Goal: Task Accomplishment & Management: Manage account settings

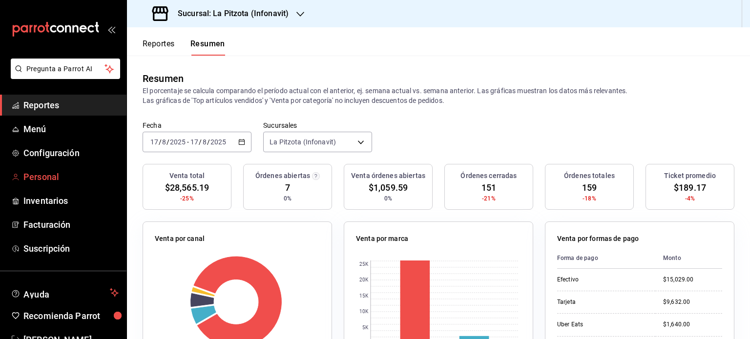
click at [42, 179] on span "Personal" at bounding box center [70, 176] width 95 height 13
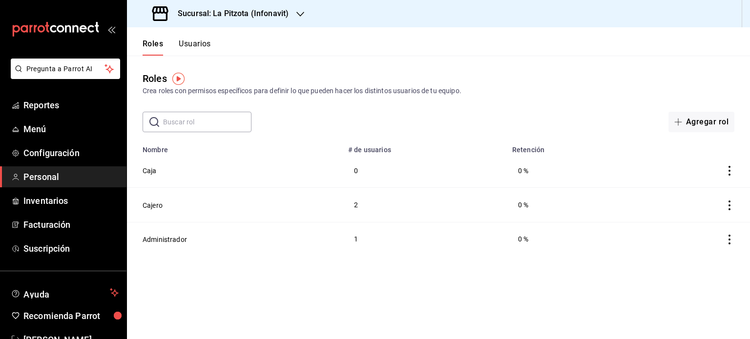
click at [196, 48] on button "Usuarios" at bounding box center [195, 47] width 32 height 17
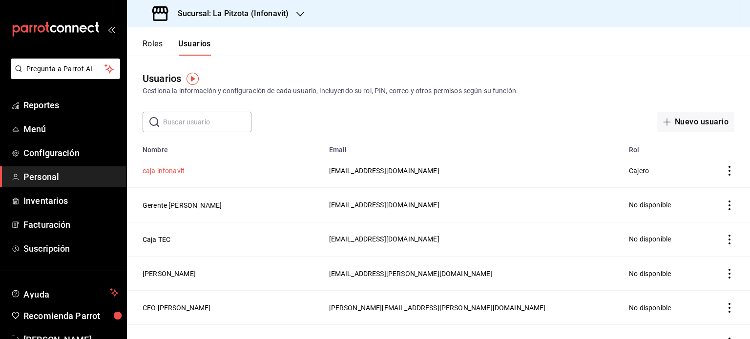
click at [171, 168] on button "caja infonavit" at bounding box center [164, 171] width 42 height 10
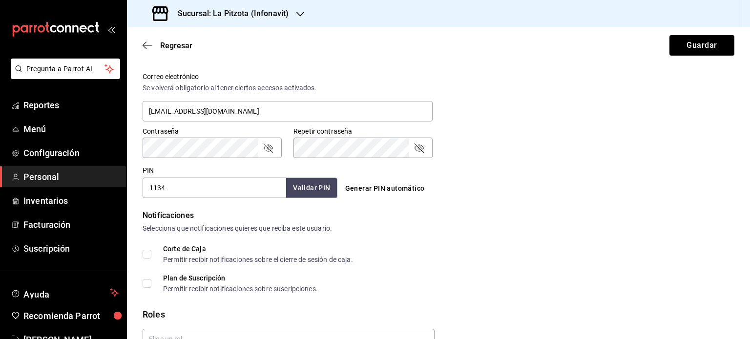
scroll to position [361, 0]
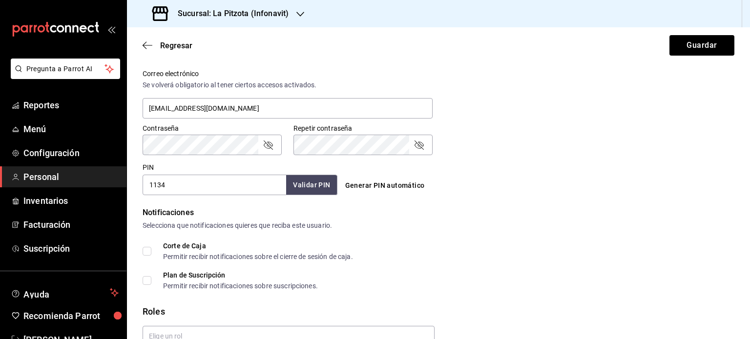
click at [203, 189] on input "1134" at bounding box center [215, 185] width 144 height 21
type input "1133"
click at [704, 34] on div "Regresar Guardar" at bounding box center [438, 45] width 623 height 36
click at [702, 47] on button "Guardar" at bounding box center [701, 45] width 65 height 21
